Goal: Task Accomplishment & Management: Complete application form

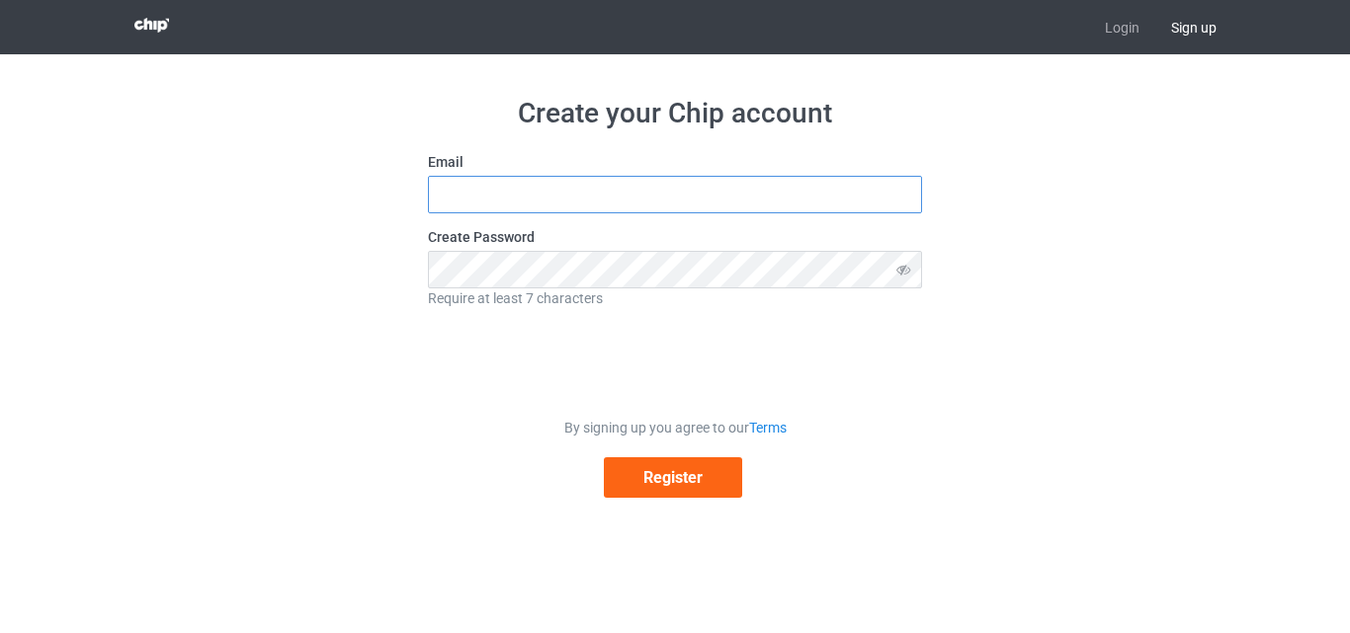
click at [877, 191] on input "text" at bounding box center [675, 195] width 494 height 38
type input "candelfile@"
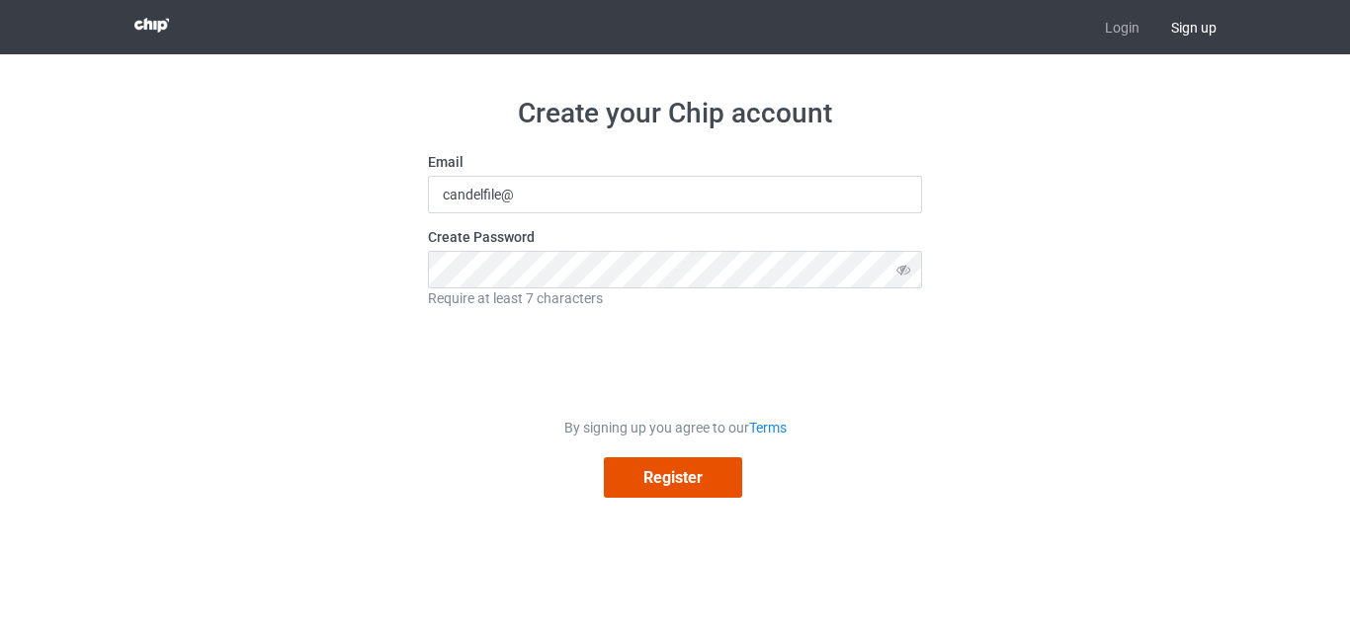
click at [645, 477] on button "Register" at bounding box center [673, 478] width 138 height 41
